Goal: Information Seeking & Learning: Learn about a topic

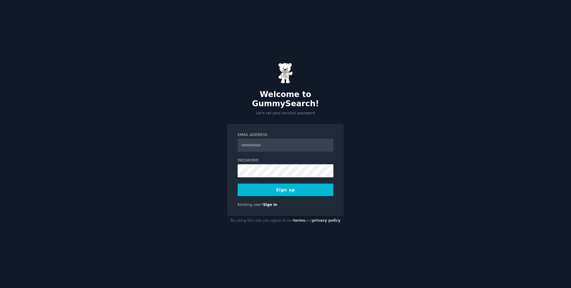
click at [254, 140] on input "Email Address" at bounding box center [286, 145] width 96 height 13
type input "**********"
click at [205, 158] on div "**********" at bounding box center [285, 144] width 571 height 288
click at [268, 183] on button "Sign up" at bounding box center [286, 189] width 96 height 12
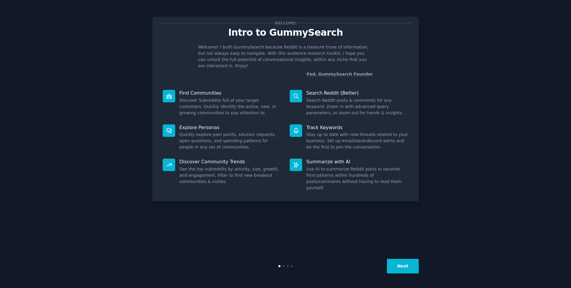
click at [398, 266] on button "Next" at bounding box center [403, 266] width 32 height 15
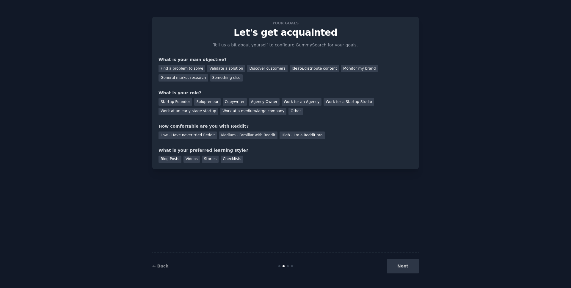
click at [398, 266] on div "Next" at bounding box center [374, 266] width 89 height 15
click at [399, 266] on div "Next" at bounding box center [374, 266] width 89 height 15
click at [400, 265] on div "Next" at bounding box center [374, 266] width 89 height 15
click at [161, 266] on link "← Back" at bounding box center [160, 265] width 16 height 5
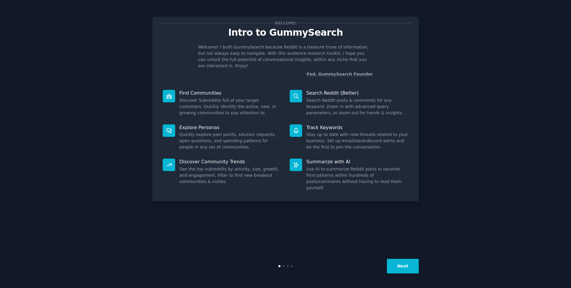
click at [404, 271] on button "Next" at bounding box center [403, 266] width 32 height 15
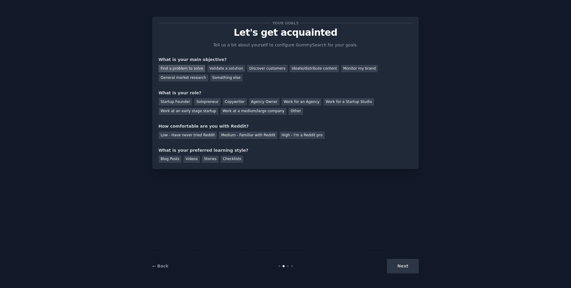
click at [180, 68] on div "Find a problem to solve" at bounding box center [181, 68] width 47 height 7
click at [181, 77] on div "General market research" at bounding box center [183, 77] width 50 height 7
click at [207, 104] on div "Solopreneur" at bounding box center [207, 101] width 26 height 7
click at [206, 136] on div "Low - Have never tried Reddit" at bounding box center [187, 134] width 58 height 7
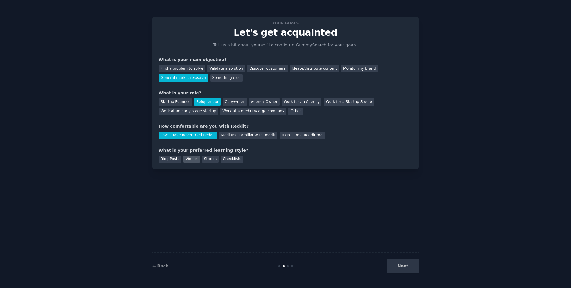
click at [190, 158] on div "Videos" at bounding box center [191, 159] width 16 height 7
click at [401, 269] on button "Next" at bounding box center [403, 266] width 32 height 15
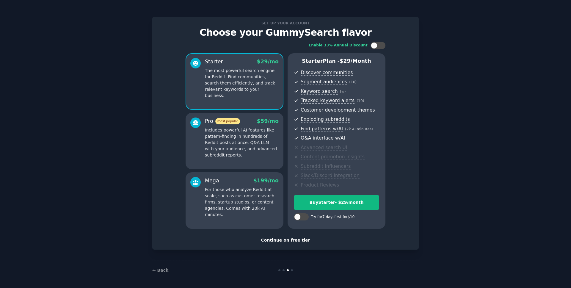
click at [291, 241] on div "Continue on free tier" at bounding box center [285, 240] width 254 height 6
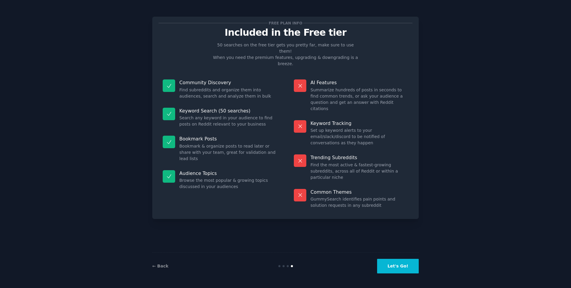
click at [397, 268] on button "Let's Go!" at bounding box center [398, 266] width 42 height 15
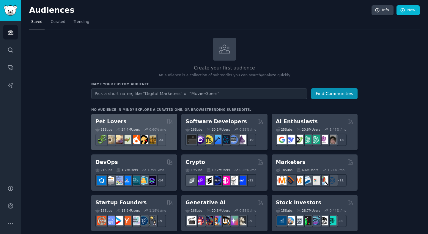
click at [116, 122] on h2 "Pet Lovers" at bounding box center [110, 121] width 31 height 7
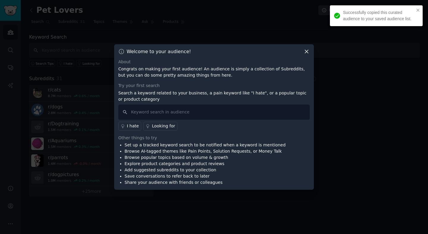
click at [307, 50] on icon at bounding box center [307, 51] width 6 height 6
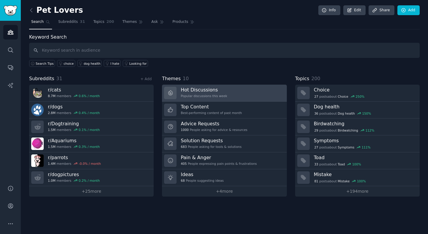
click at [212, 90] on h3 "Hot Discussions" at bounding box center [204, 90] width 46 height 6
